Goal: Find specific page/section: Find specific page/section

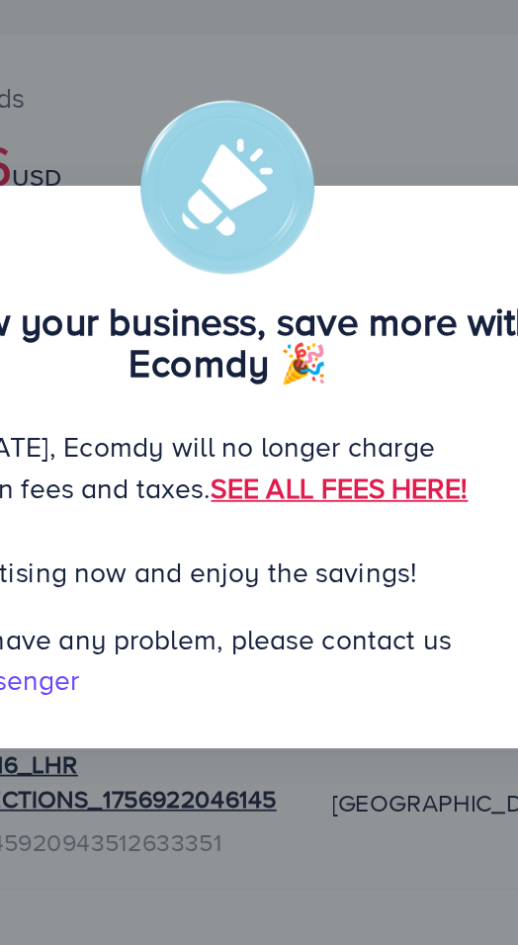
click at [279, 678] on div "Grow your business, save more with Ecomdy 🎉 Starting [DATE], Ecomdy will no lon…" at bounding box center [259, 472] width 518 height 945
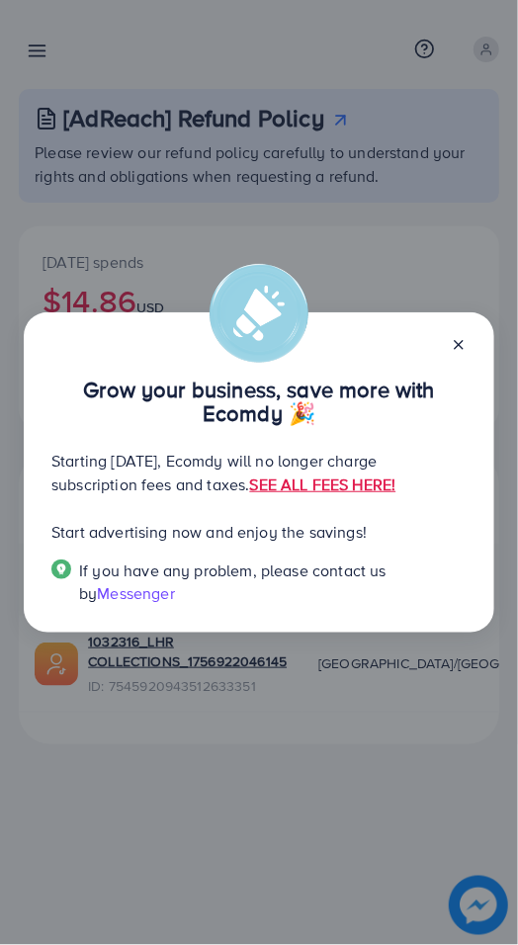
click at [342, 198] on div "Grow your business, save more with Ecomdy 🎉 Starting [DATE], Ecomdy will no lon…" at bounding box center [259, 472] width 518 height 945
click at [201, 728] on div "Grow your business, save more with Ecomdy 🎉 Starting [DATE], Ecomdy will no lon…" at bounding box center [259, 472] width 518 height 945
click at [459, 345] on line at bounding box center [459, 345] width 8 height 8
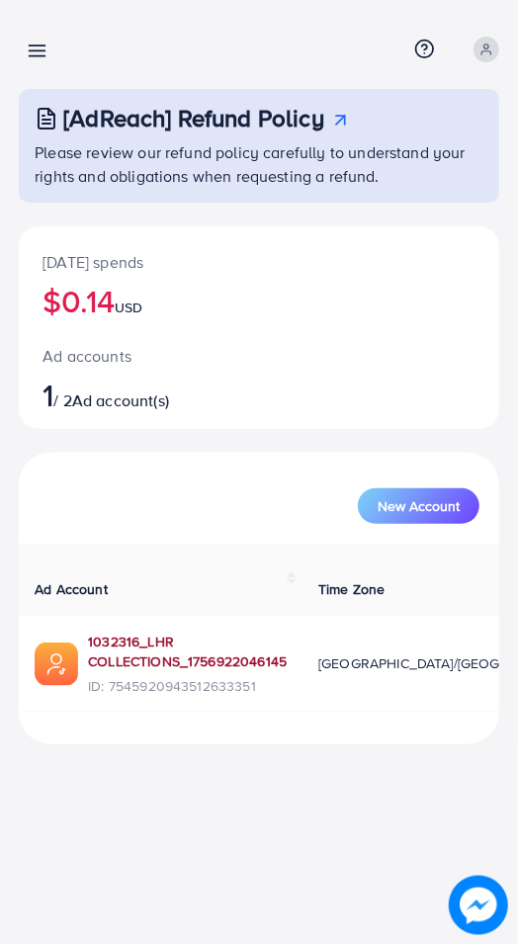
click at [212, 662] on link "1032316_LHR COLLECTIONS_1756922046145" at bounding box center [187, 652] width 199 height 41
